Goal: Task Accomplishment & Management: Complete application form

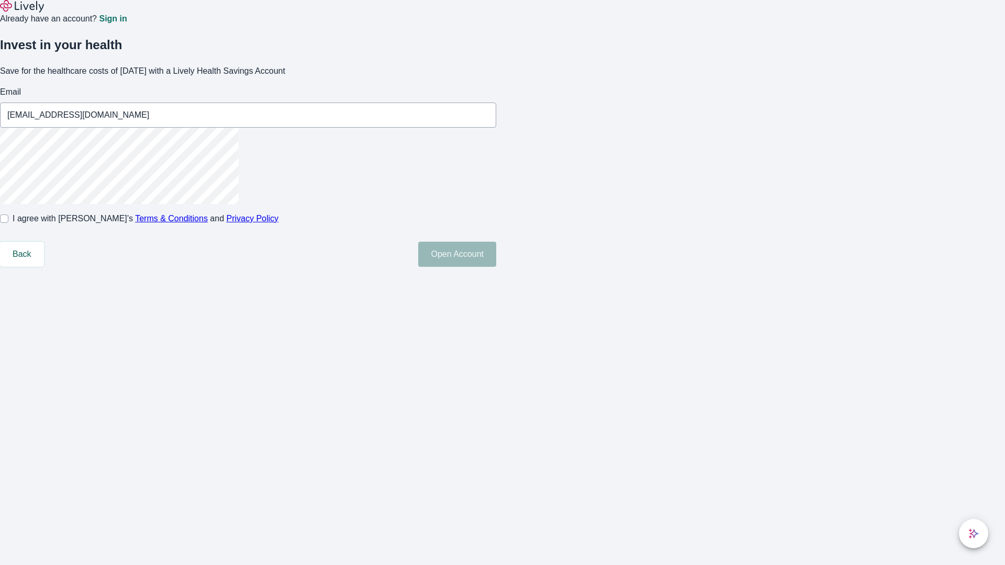
click at [8, 223] on input "I agree with Lively’s Terms & Conditions and Privacy Policy" at bounding box center [4, 219] width 8 height 8
checkbox input "true"
click at [496, 267] on button "Open Account" at bounding box center [457, 254] width 78 height 25
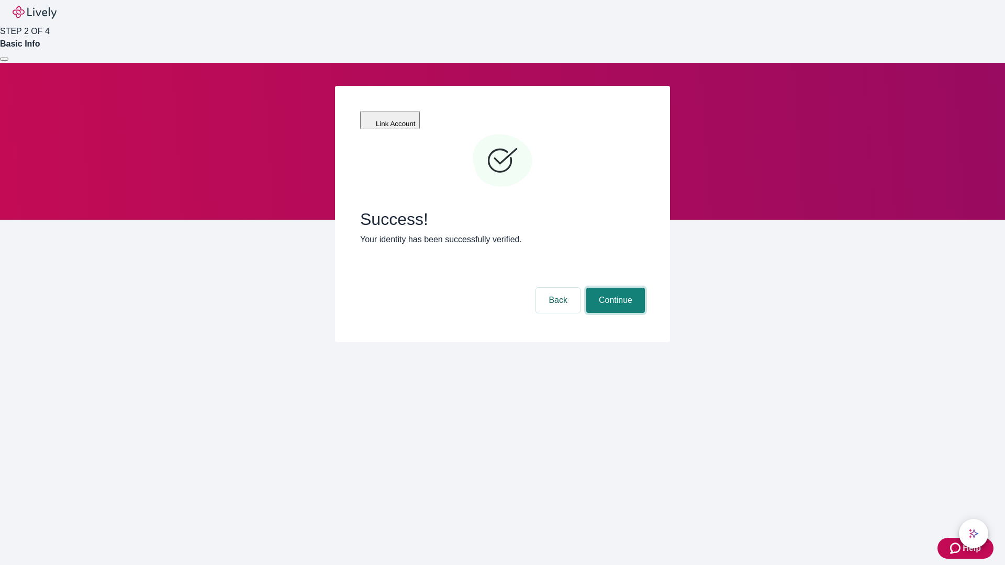
click at [614, 288] on button "Continue" at bounding box center [615, 300] width 59 height 25
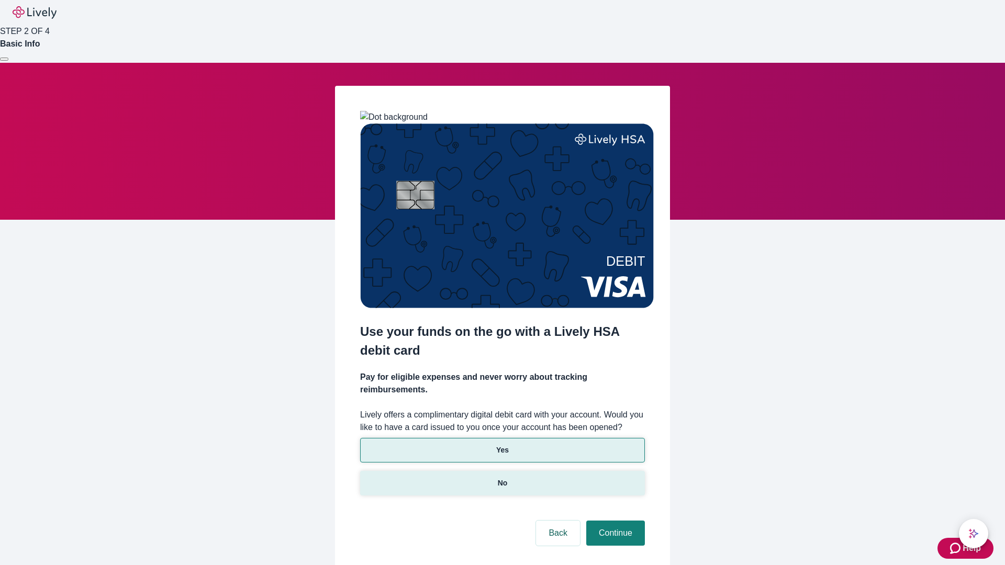
click at [502, 478] on p "No" at bounding box center [503, 483] width 10 height 11
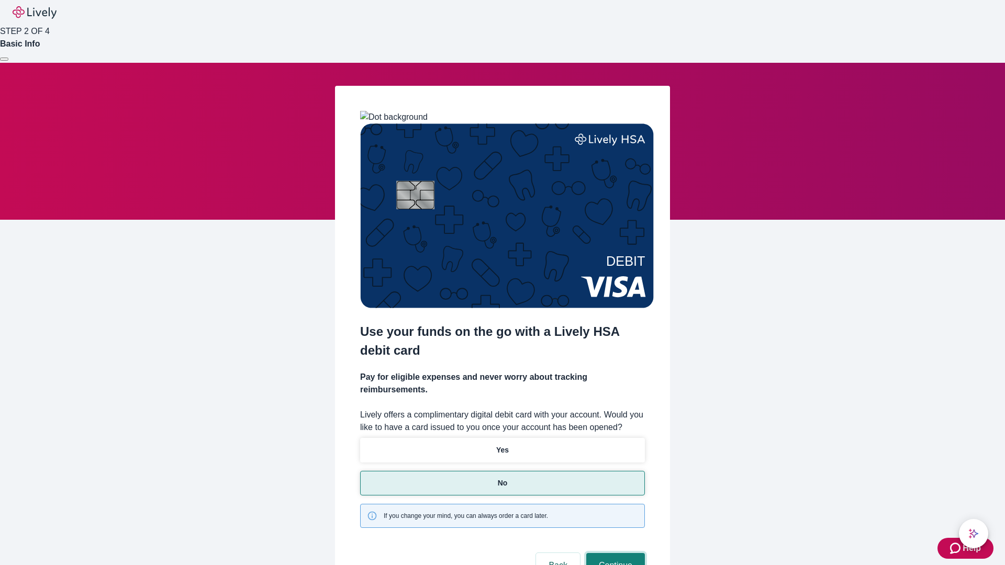
click at [614, 553] on button "Continue" at bounding box center [615, 565] width 59 height 25
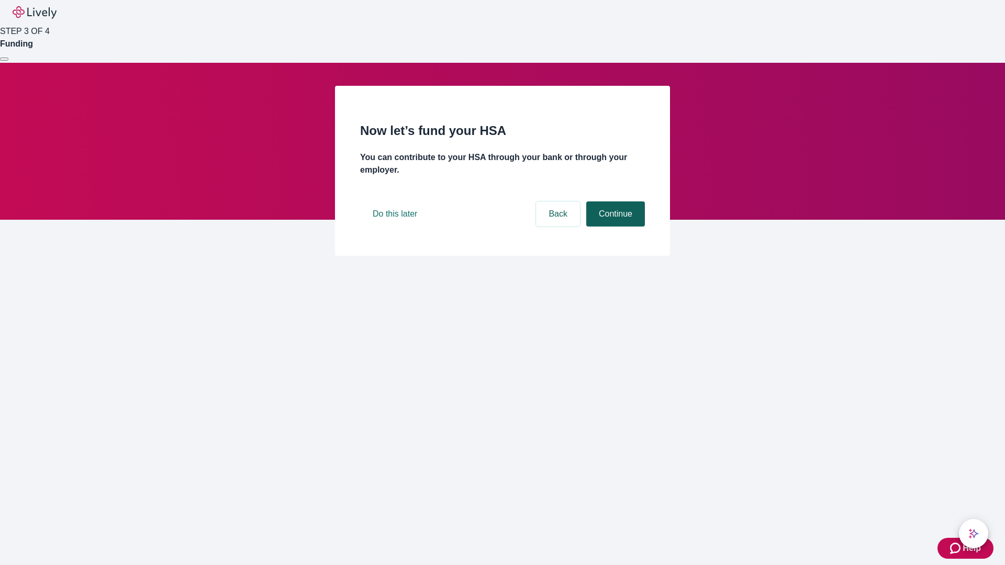
click at [614, 227] on button "Continue" at bounding box center [615, 213] width 59 height 25
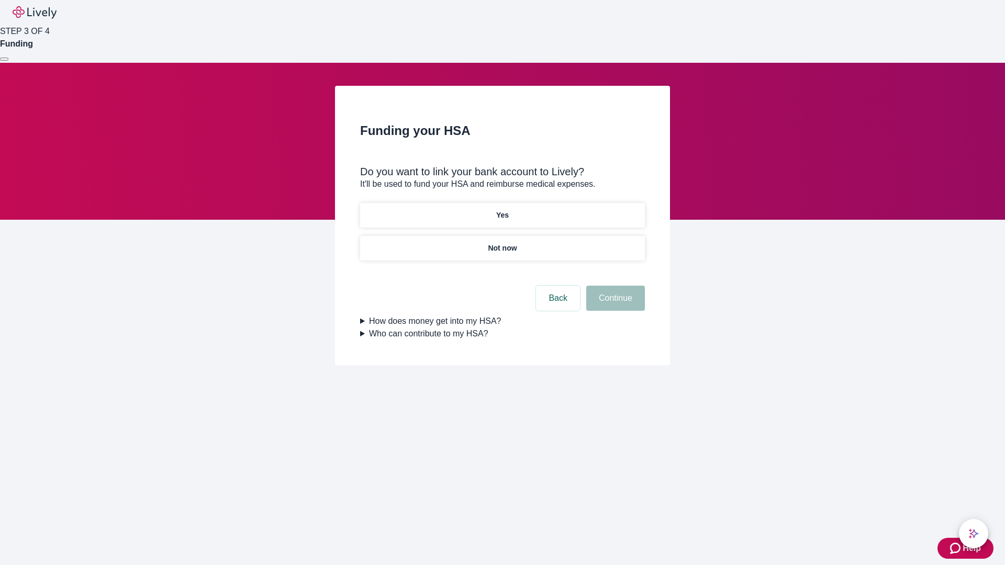
click at [502, 210] on p "Yes" at bounding box center [502, 215] width 13 height 11
click at [614, 286] on button "Continue" at bounding box center [615, 298] width 59 height 25
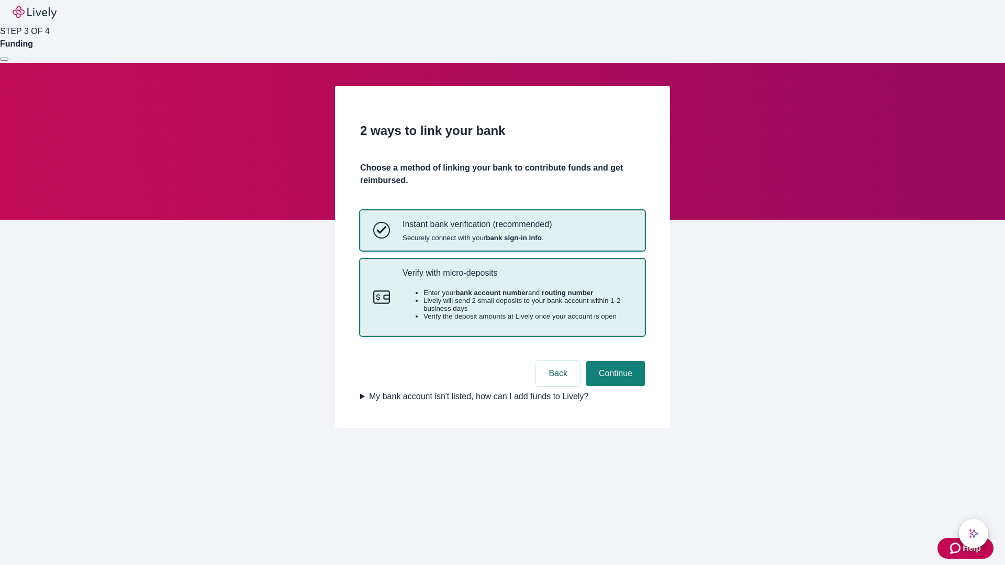
click at [516, 278] on p "Verify with micro-deposits" at bounding box center [516, 273] width 229 height 10
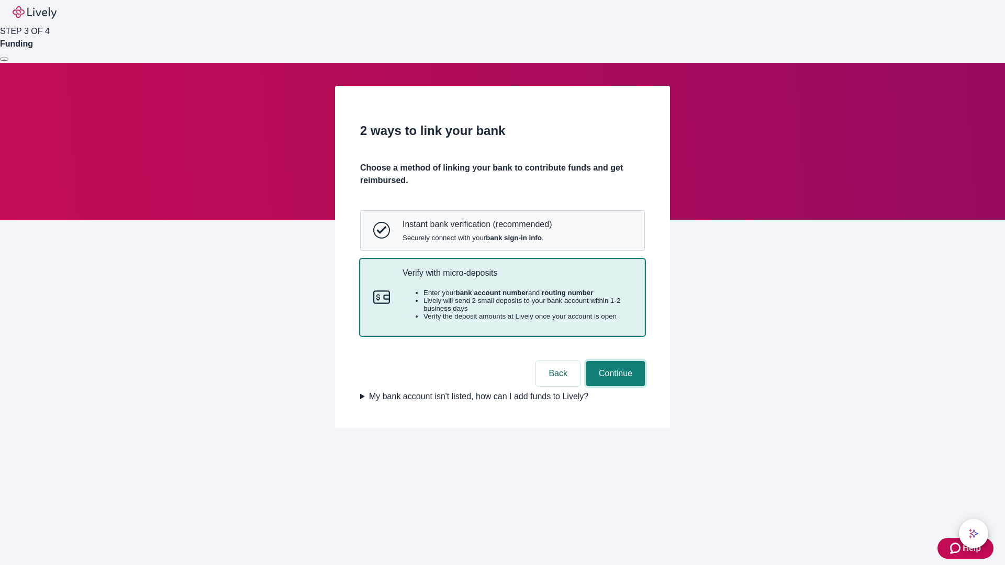
click at [614, 386] on button "Continue" at bounding box center [615, 373] width 59 height 25
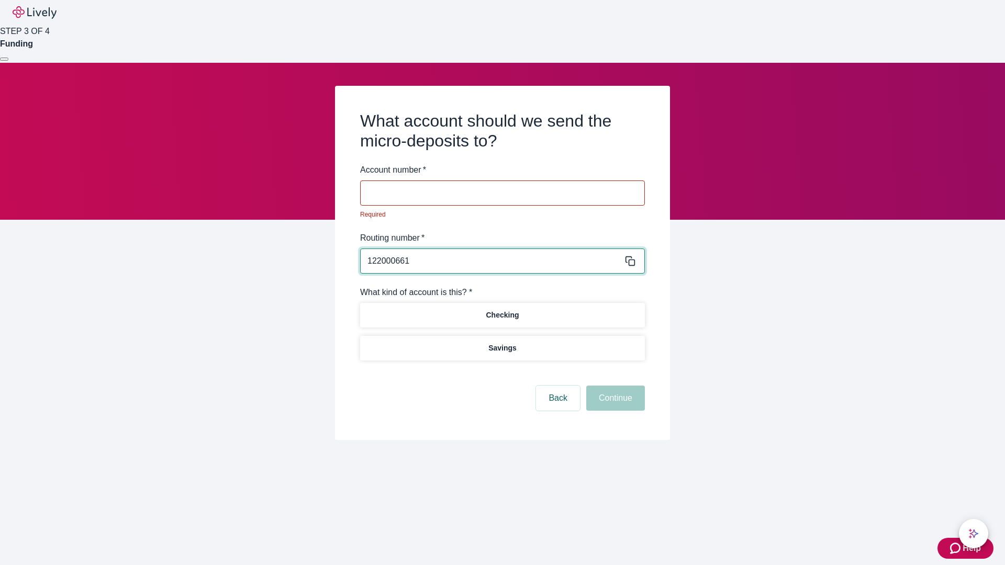
type input "122000661"
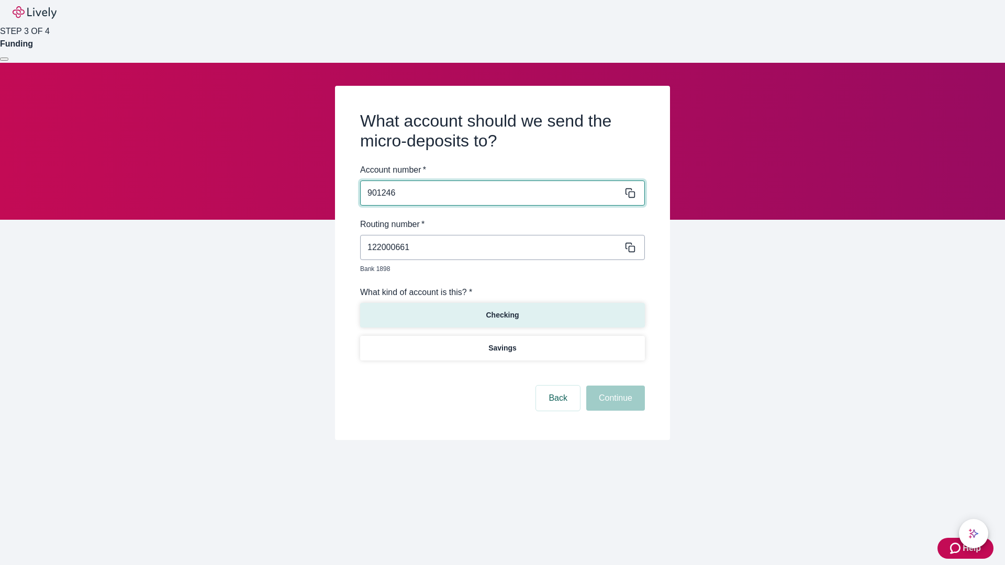
type input "901246"
click at [502, 310] on p "Checking" at bounding box center [502, 315] width 33 height 11
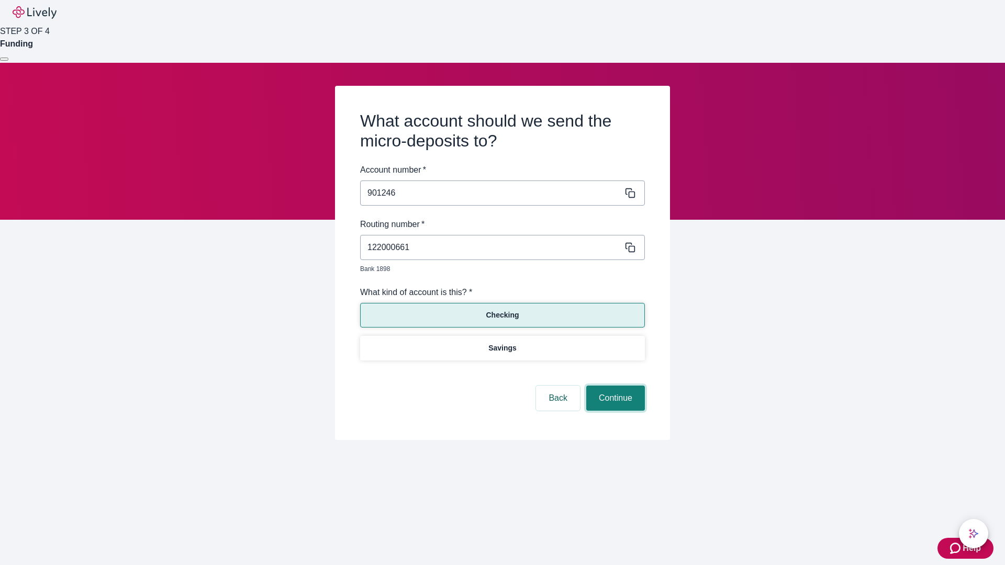
click at [614, 386] on button "Continue" at bounding box center [615, 398] width 59 height 25
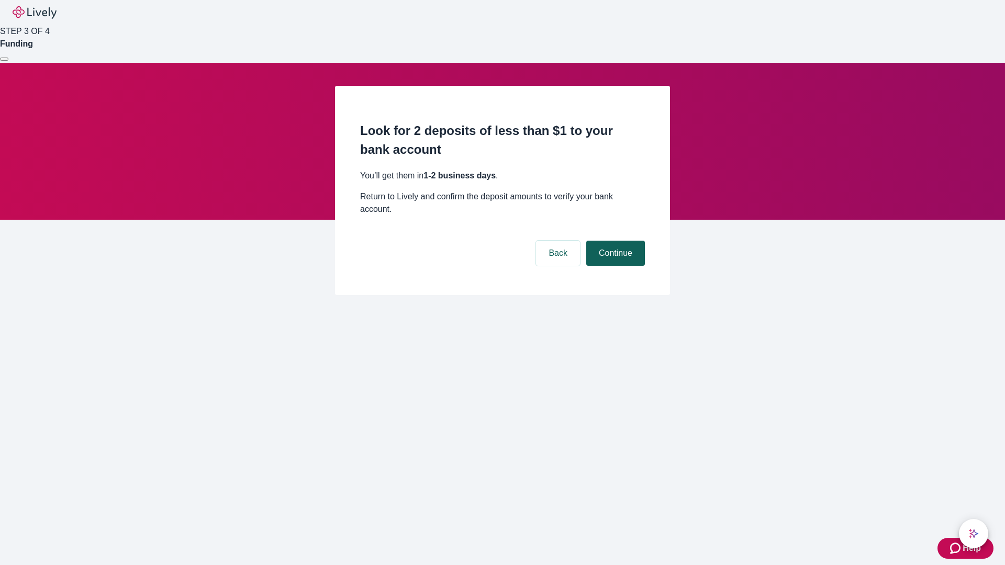
click at [614, 241] on button "Continue" at bounding box center [615, 253] width 59 height 25
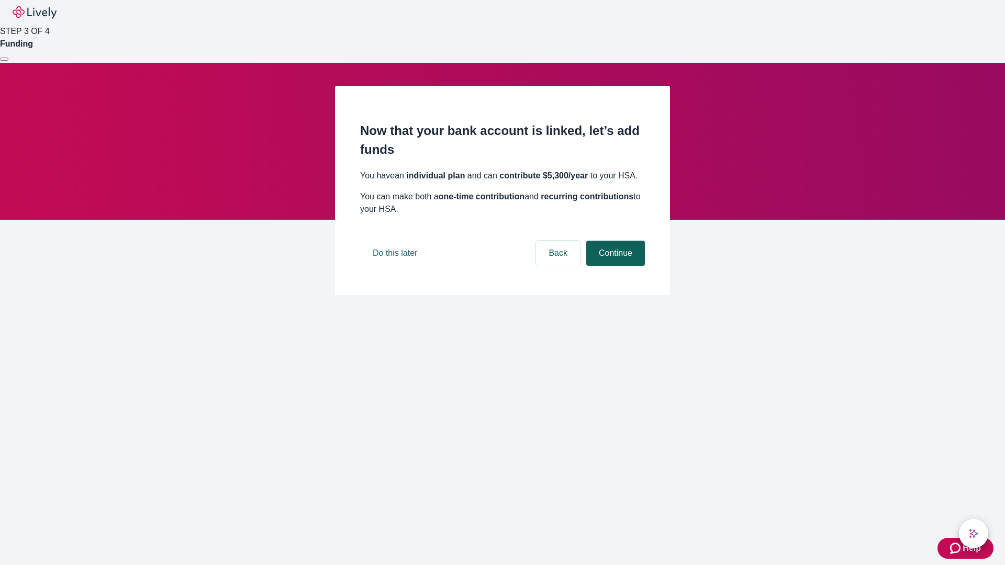
click at [614, 266] on button "Continue" at bounding box center [615, 253] width 59 height 25
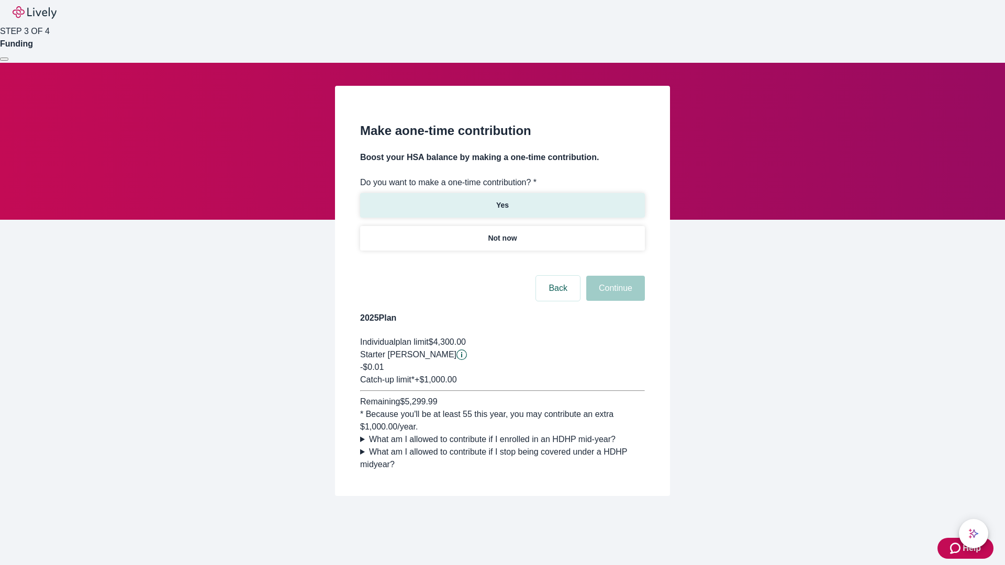
click at [502, 200] on p "Yes" at bounding box center [502, 205] width 13 height 11
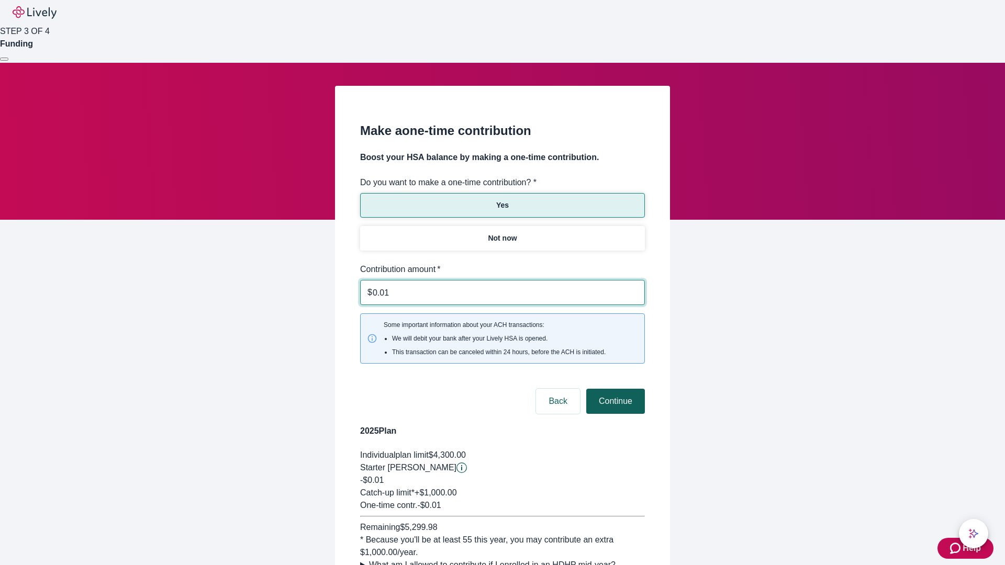
type input "0.01"
click at [614, 389] on button "Continue" at bounding box center [615, 401] width 59 height 25
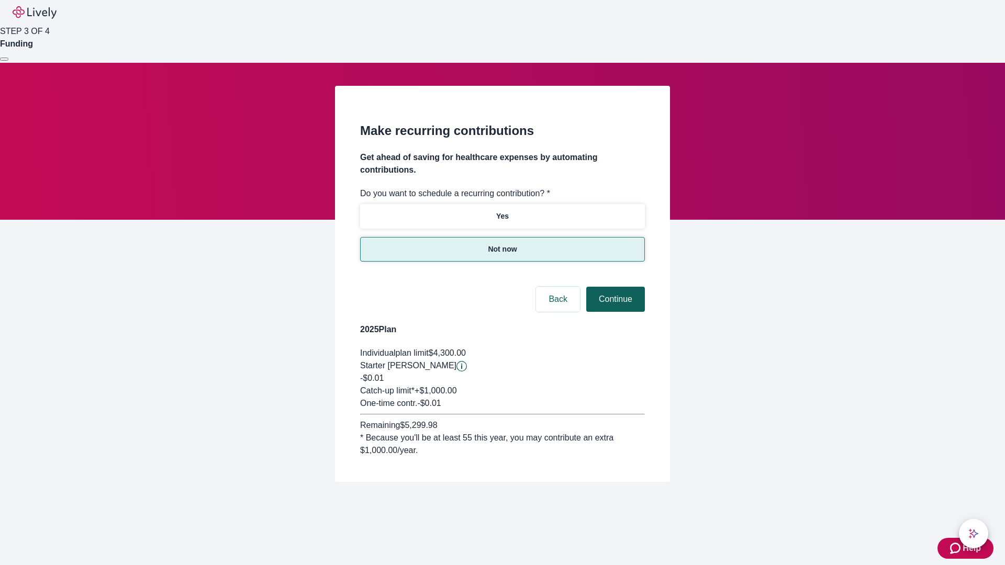
click at [614, 287] on button "Continue" at bounding box center [615, 299] width 59 height 25
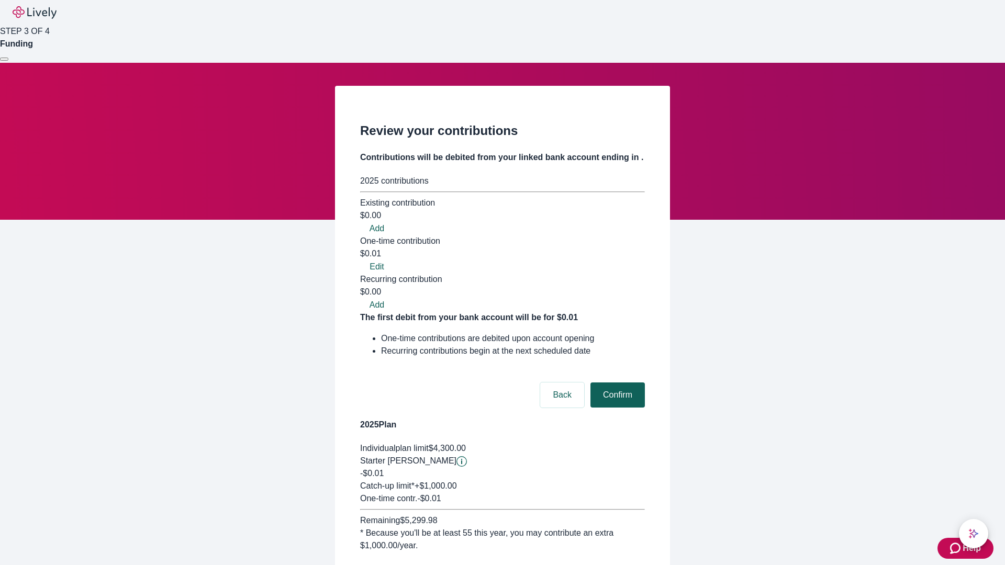
click at [616, 382] on button "Confirm" at bounding box center [617, 394] width 54 height 25
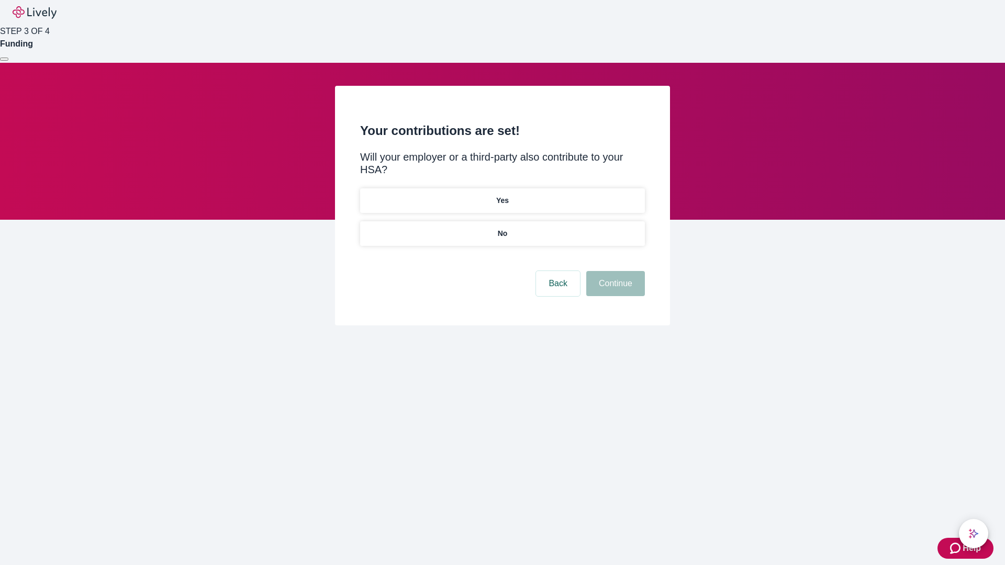
click at [502, 228] on p "No" at bounding box center [503, 233] width 10 height 11
click at [614, 271] on button "Continue" at bounding box center [615, 283] width 59 height 25
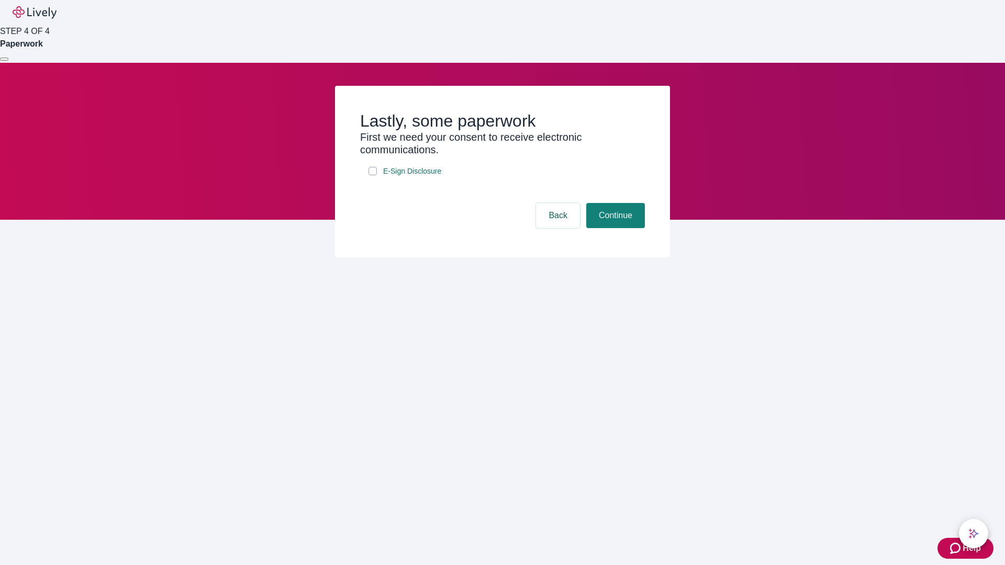
click at [373, 175] on input "E-Sign Disclosure" at bounding box center [372, 171] width 8 height 8
checkbox input "true"
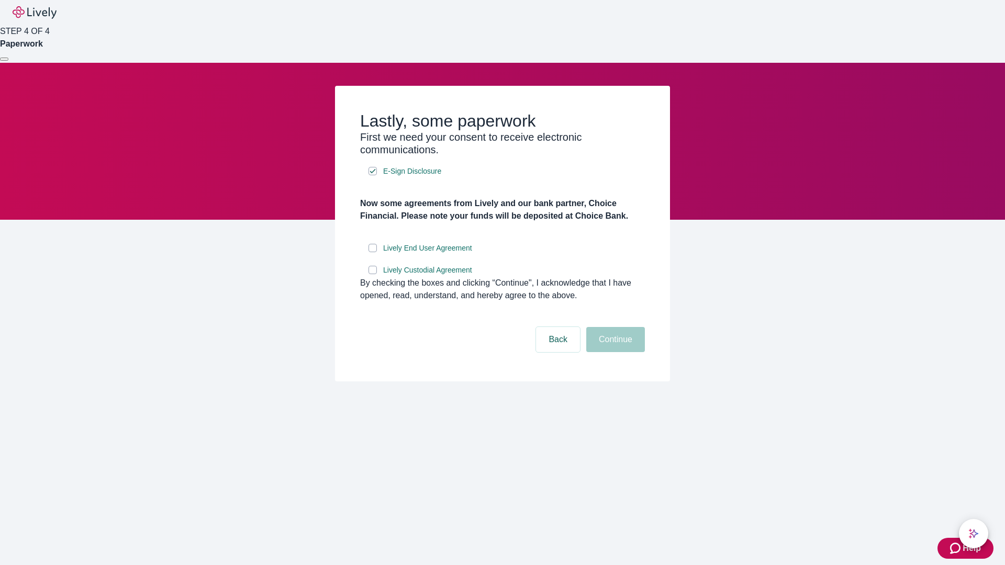
click at [373, 252] on input "Lively End User Agreement" at bounding box center [372, 248] width 8 height 8
checkbox input "true"
click at [373, 274] on input "Lively Custodial Agreement" at bounding box center [372, 270] width 8 height 8
checkbox input "true"
click at [614, 352] on button "Continue" at bounding box center [615, 339] width 59 height 25
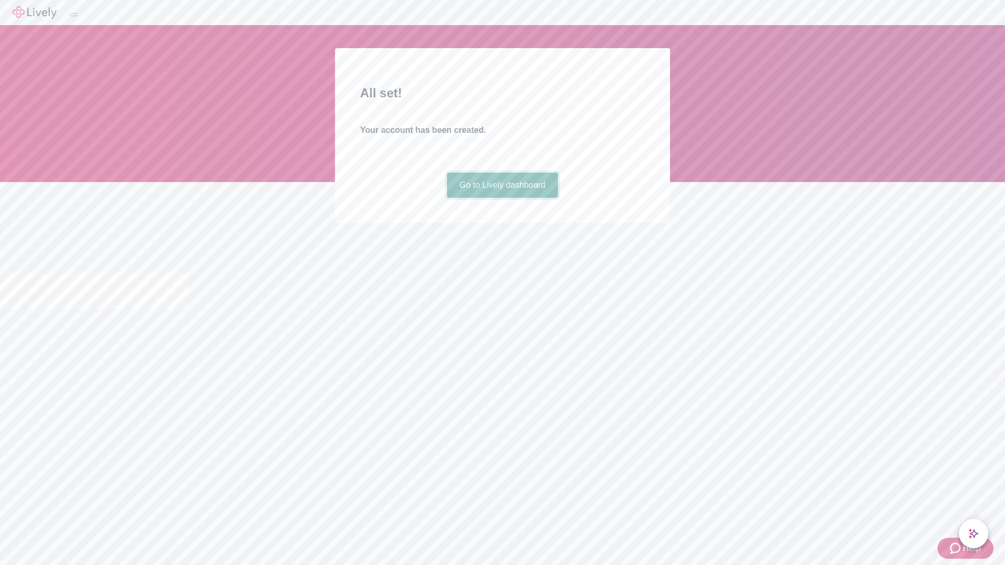
click at [502, 198] on link "Go to Lively dashboard" at bounding box center [502, 185] width 111 height 25
